Goal: Task Accomplishment & Management: Manage account settings

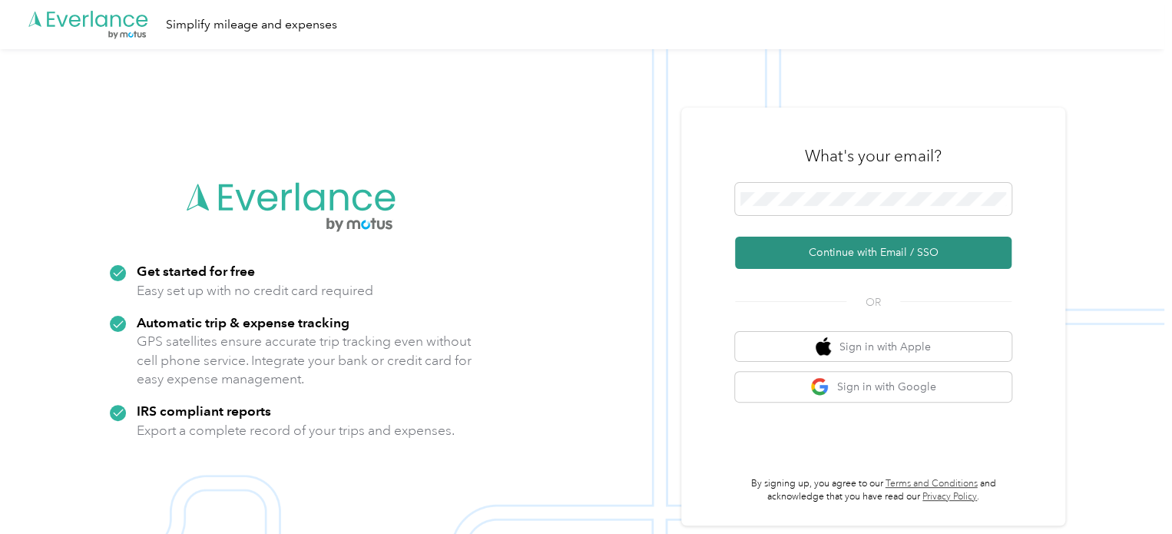
click at [863, 248] on button "Continue with Email / SSO" at bounding box center [873, 253] width 277 height 32
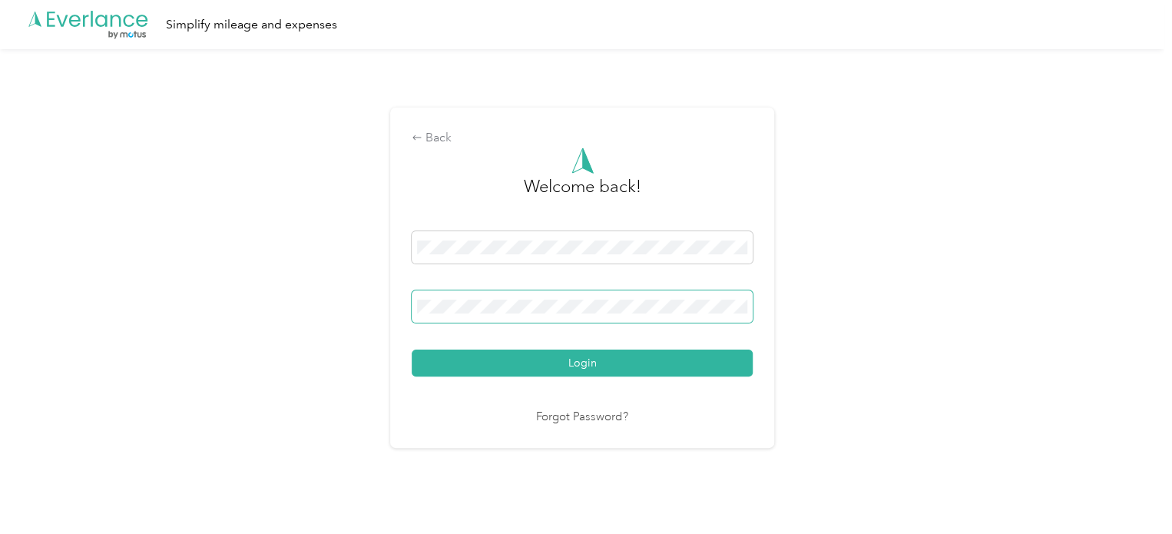
click at [412, 349] on button "Login" at bounding box center [582, 362] width 341 height 27
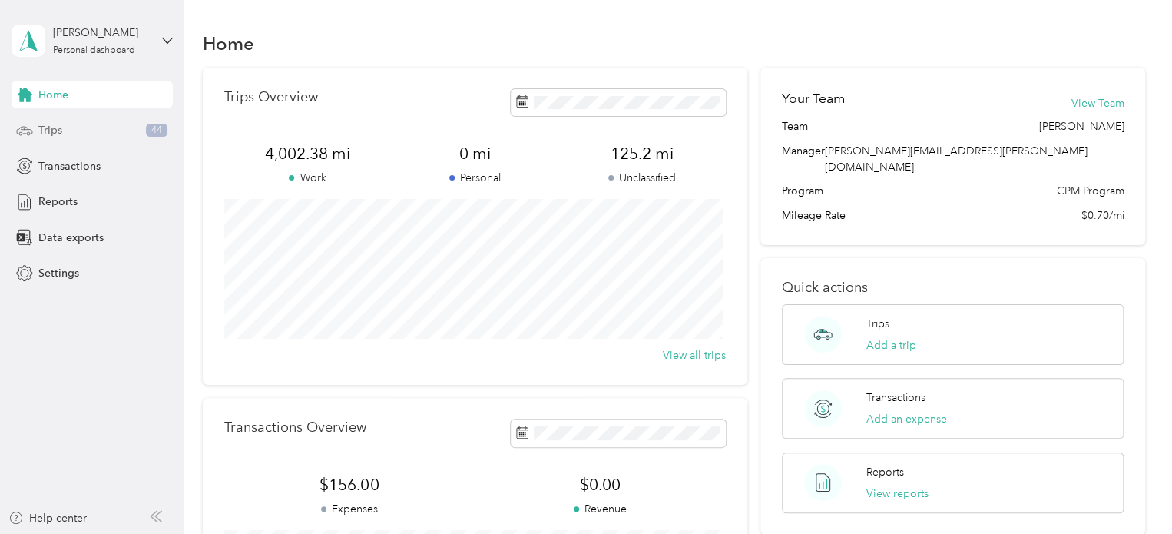
click at [78, 126] on div "Trips 44" at bounding box center [92, 131] width 161 height 28
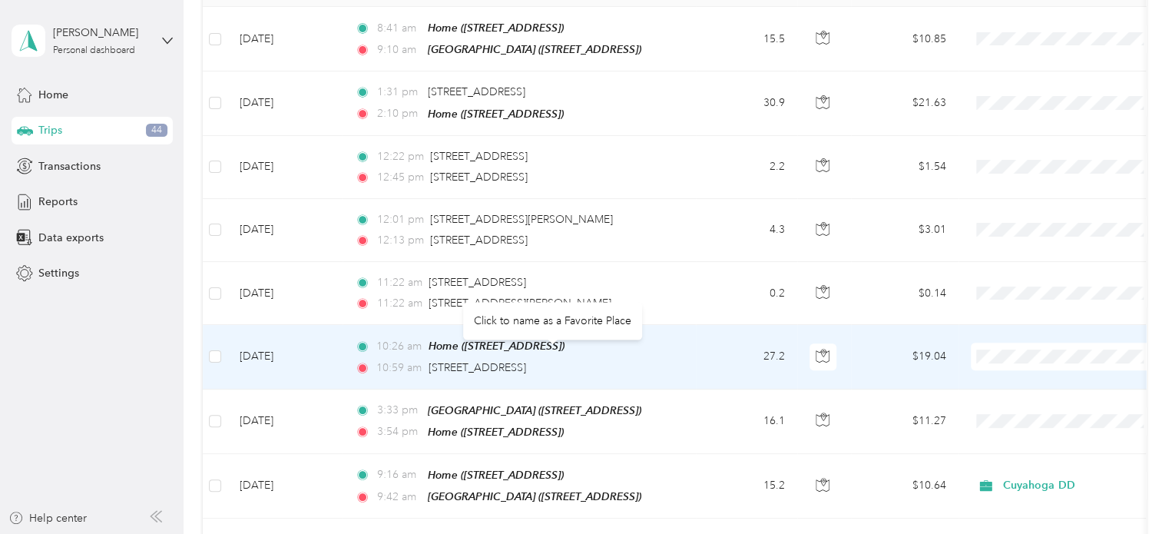
scroll to position [253, 0]
click at [526, 358] on div "[STREET_ADDRESS]" at bounding box center [478, 366] width 98 height 17
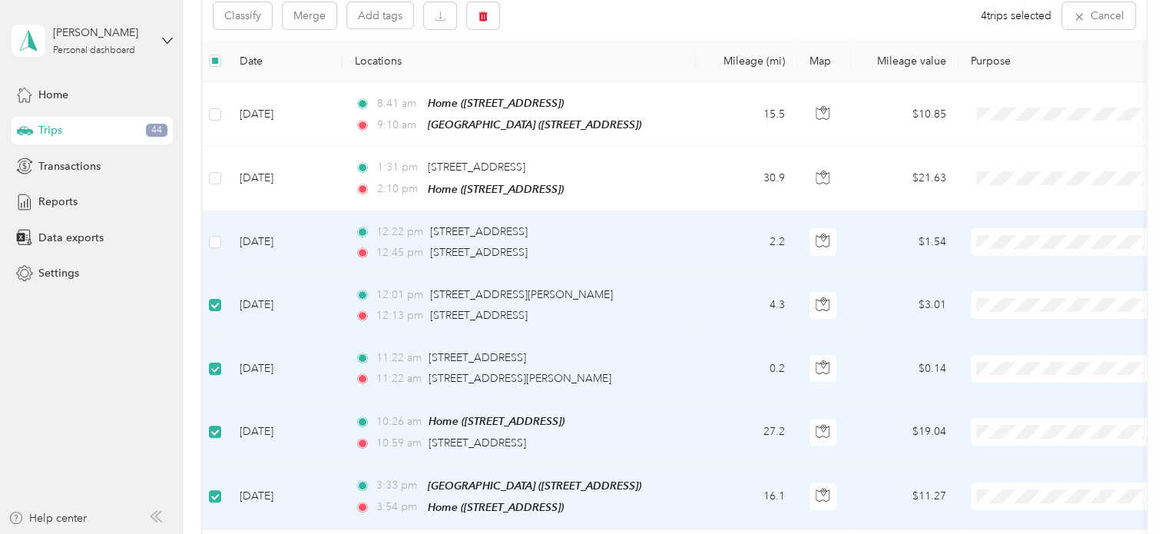
scroll to position [172, 0]
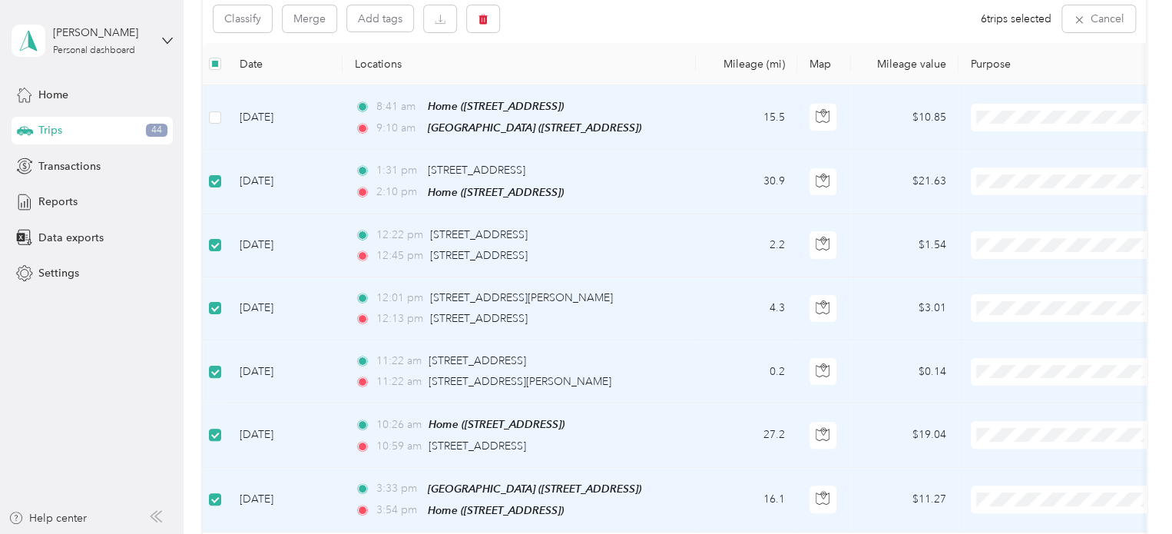
click at [215, 105] on td at bounding box center [215, 117] width 25 height 65
click at [246, 15] on button "Classify" at bounding box center [243, 18] width 58 height 27
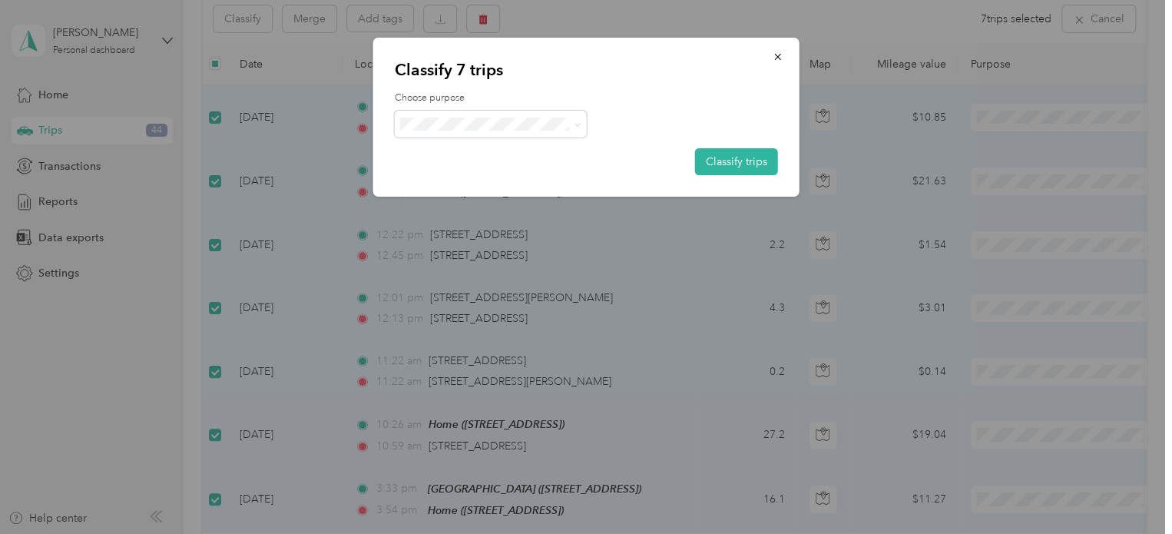
click at [489, 154] on li "Cuyahoga DD" at bounding box center [490, 147] width 192 height 27
click at [728, 161] on button "Classify trips" at bounding box center [736, 161] width 83 height 27
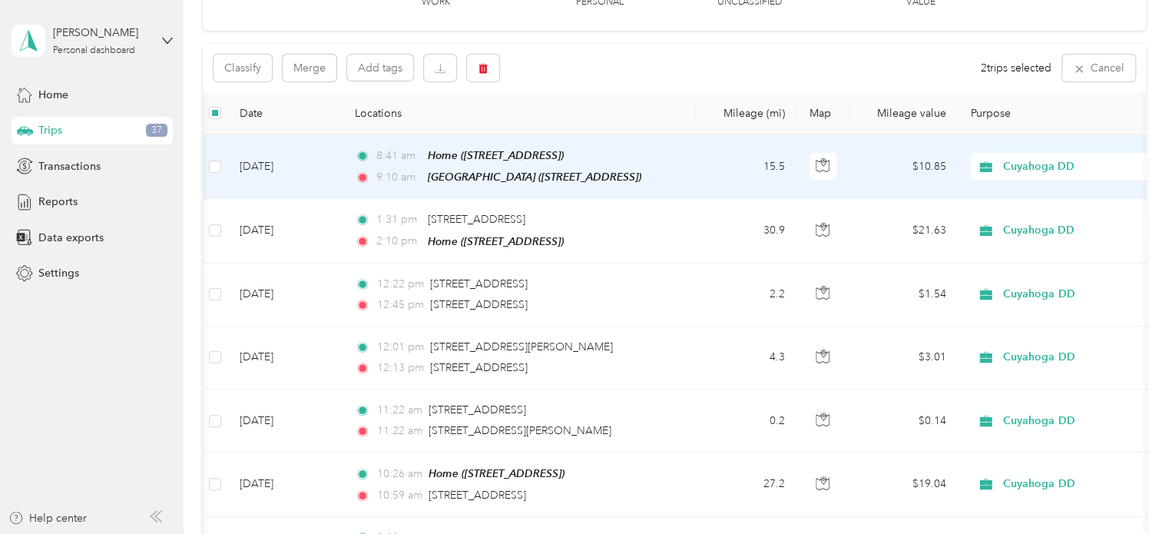
scroll to position [0, 30]
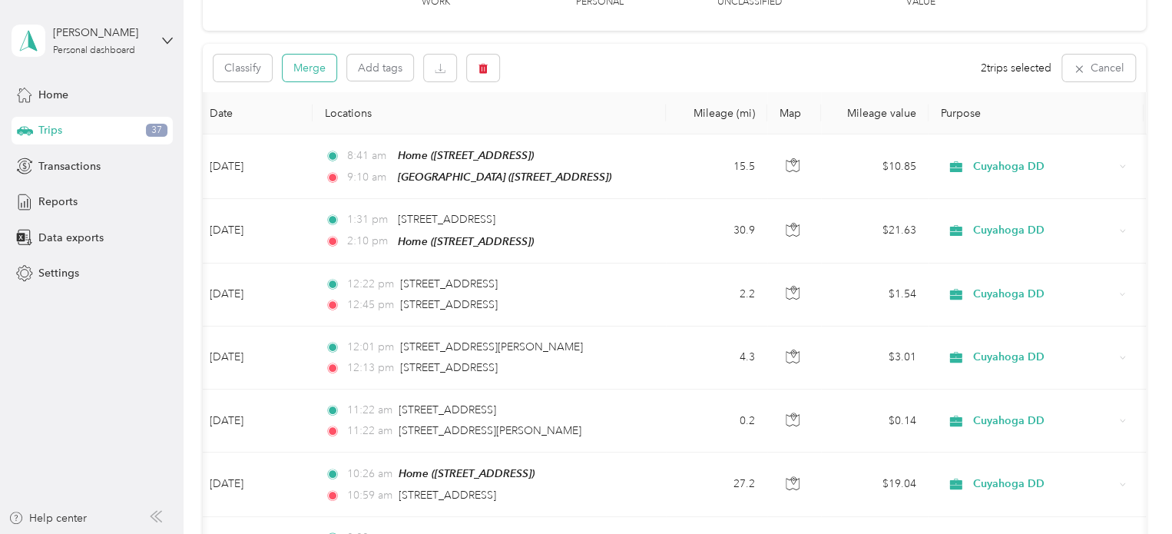
click at [313, 64] on button "Merge" at bounding box center [310, 68] width 54 height 27
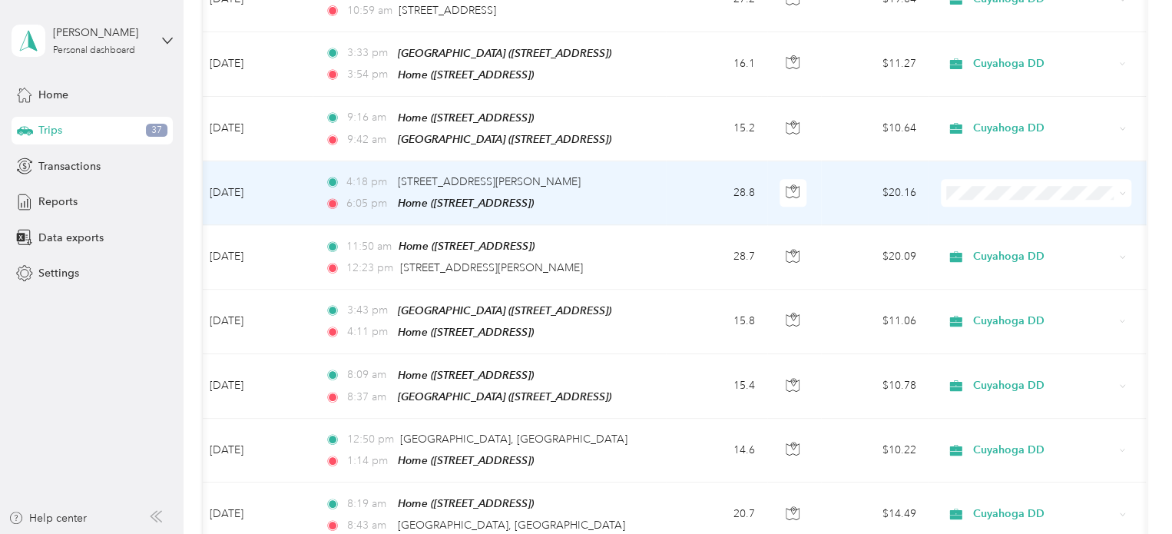
scroll to position [0, 0]
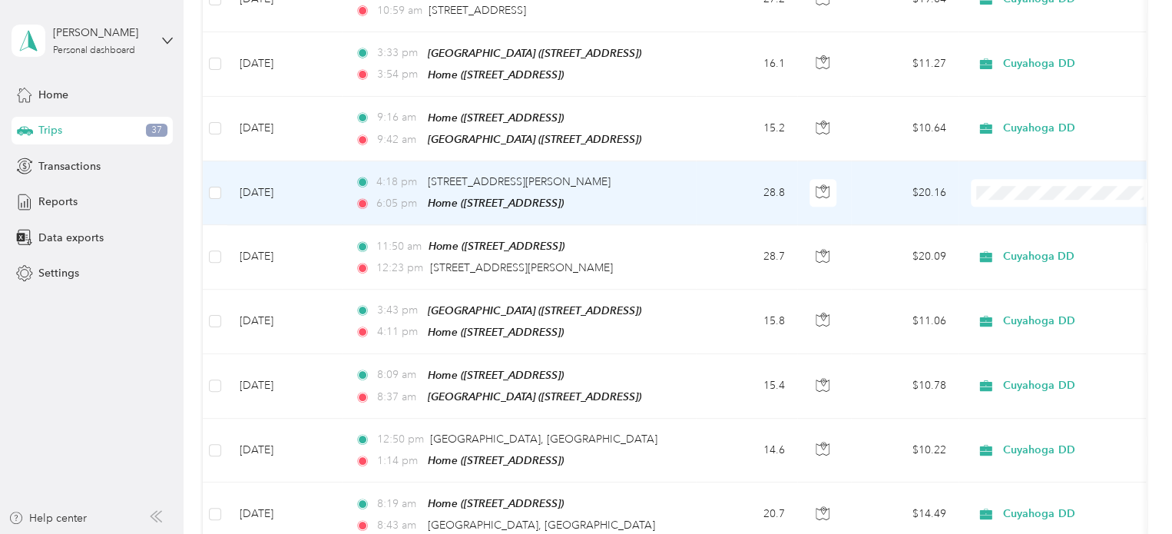
click at [1027, 208] on span "Cuyahoga DD" at bounding box center [1080, 213] width 142 height 16
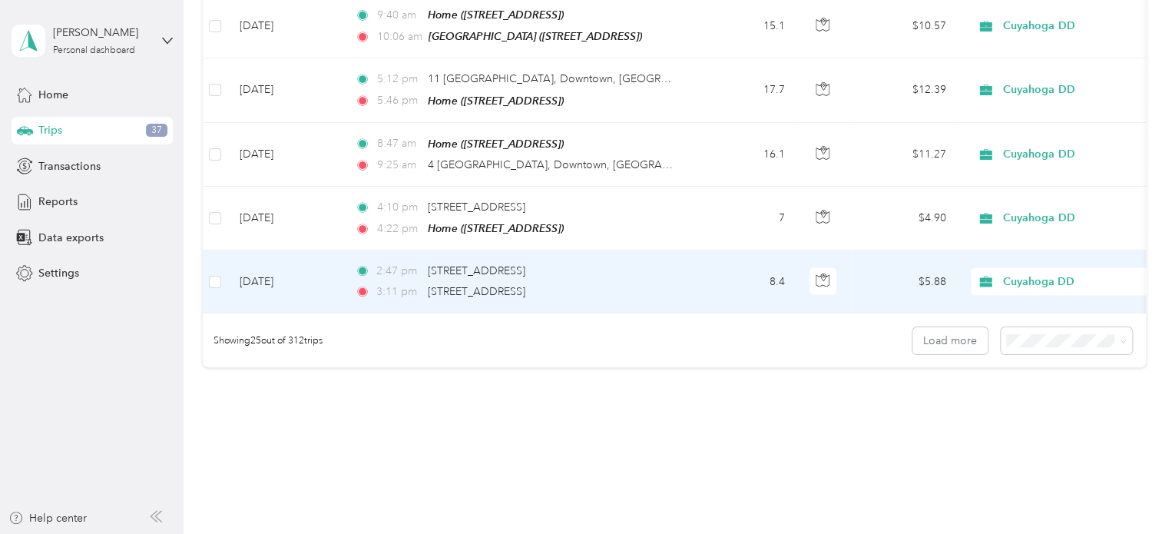
scroll to position [1578, 0]
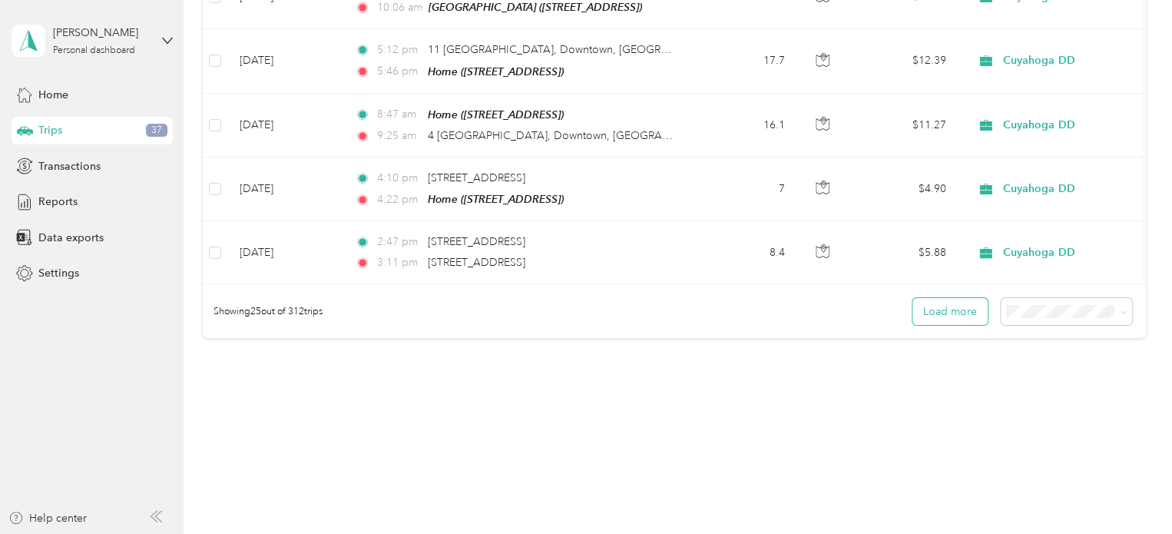
click at [955, 298] on button "Load more" at bounding box center [950, 311] width 75 height 27
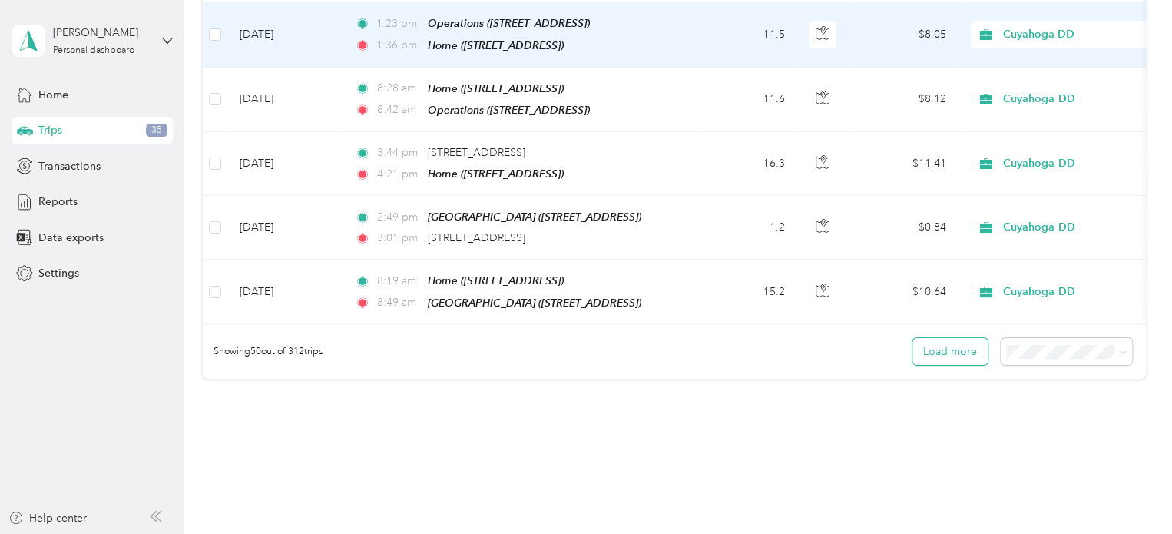
scroll to position [3153, 0]
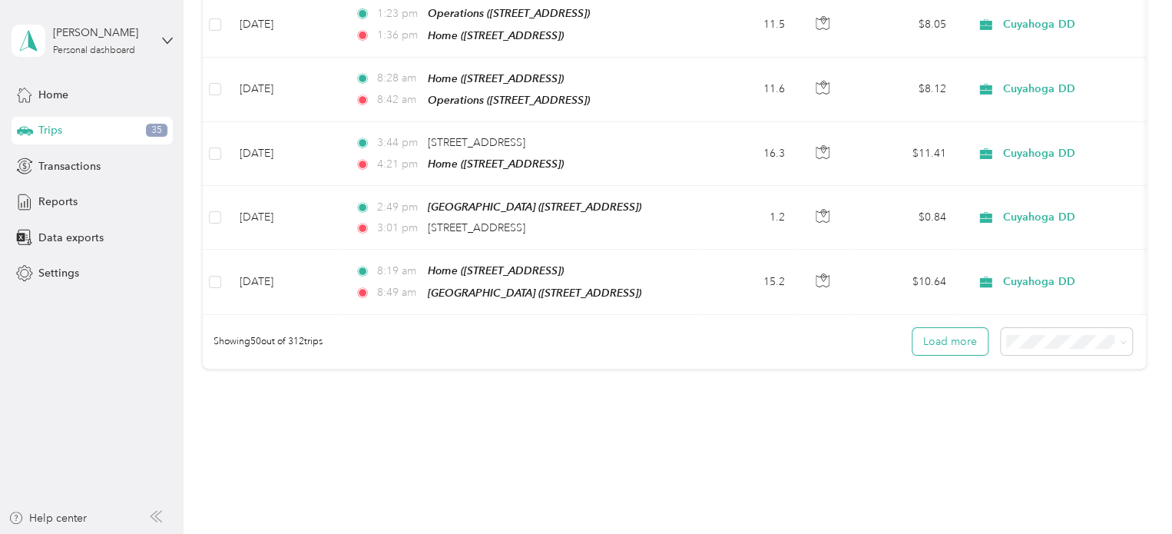
click at [933, 328] on button "Load more" at bounding box center [950, 341] width 75 height 27
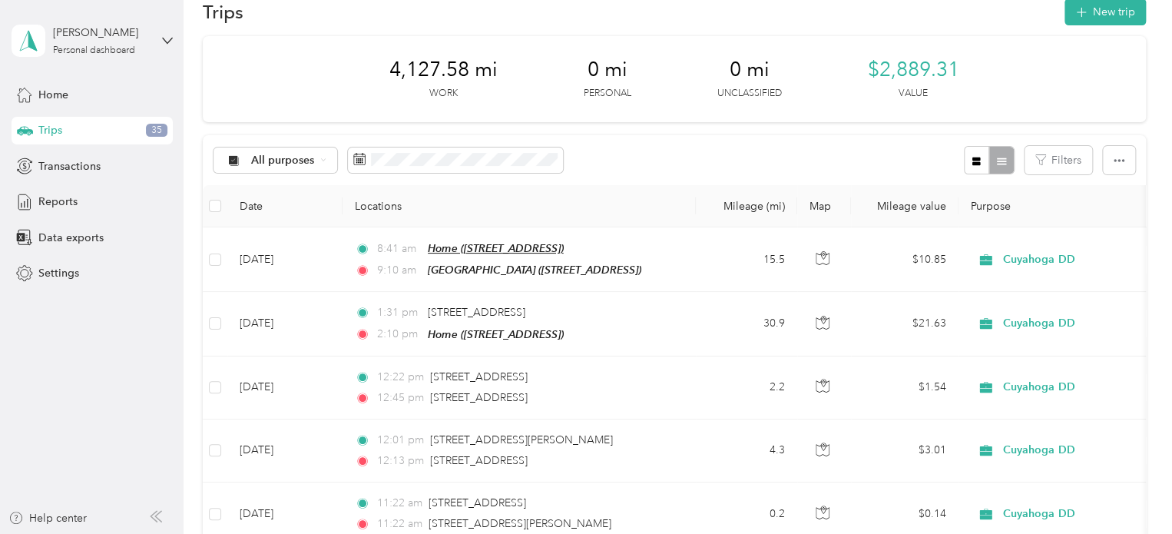
scroll to position [31, 0]
click at [60, 201] on span "Reports" at bounding box center [57, 202] width 39 height 16
